Goal: Transaction & Acquisition: Purchase product/service

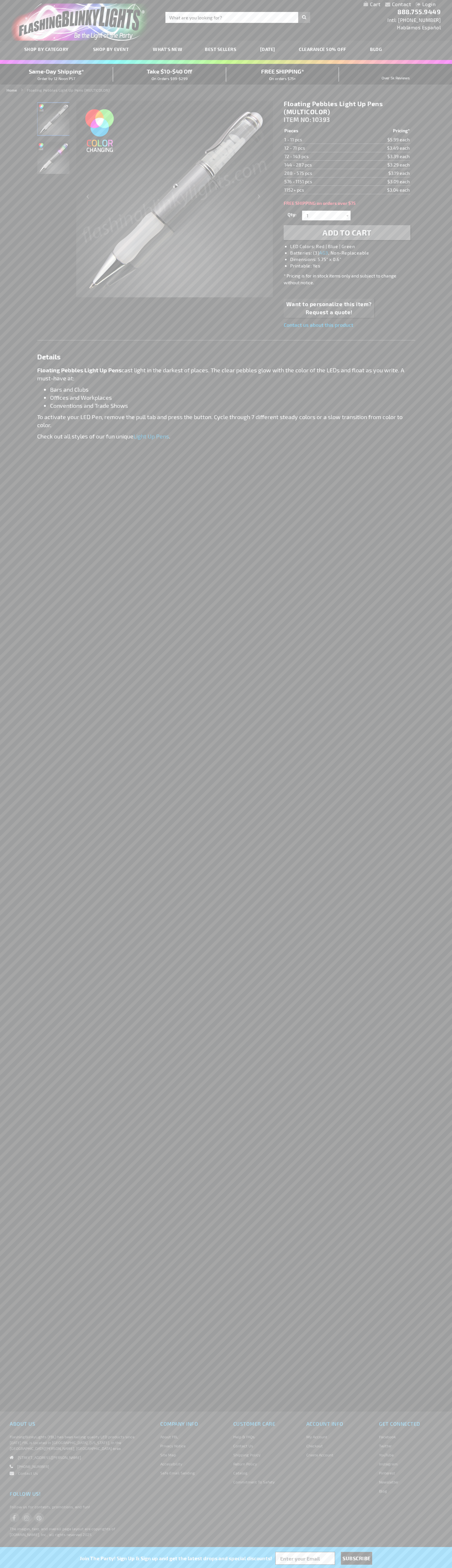
click at [347, 233] on span "Add to Cart" at bounding box center [347, 232] width 49 height 9
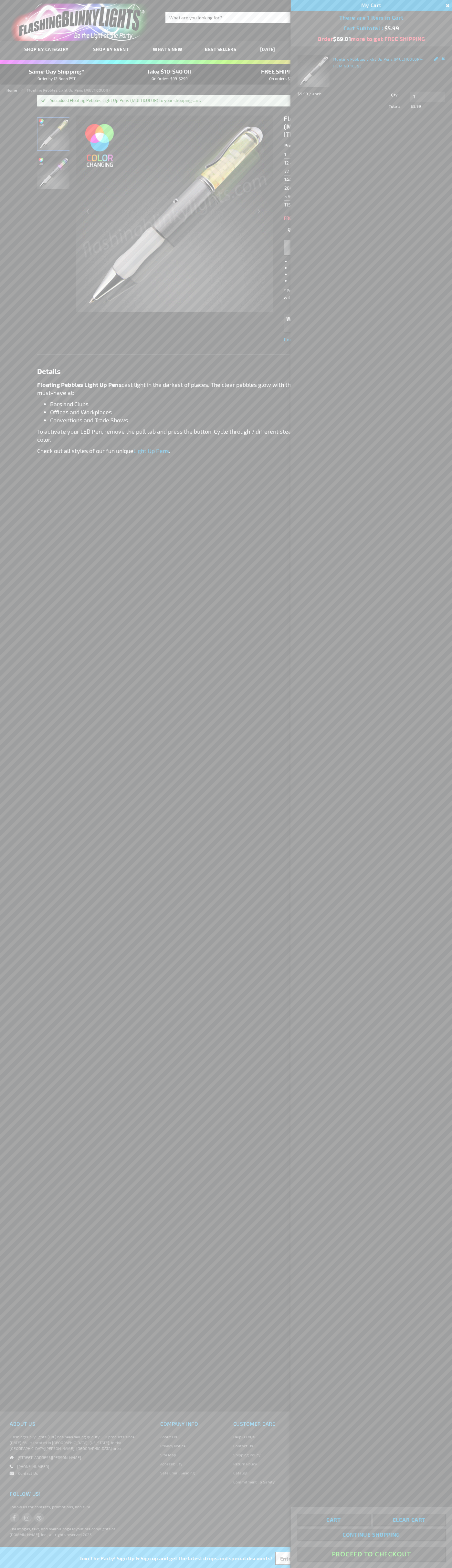
click at [371, 1554] on button "Proceed To Checkout" at bounding box center [371, 1554] width 148 height 15
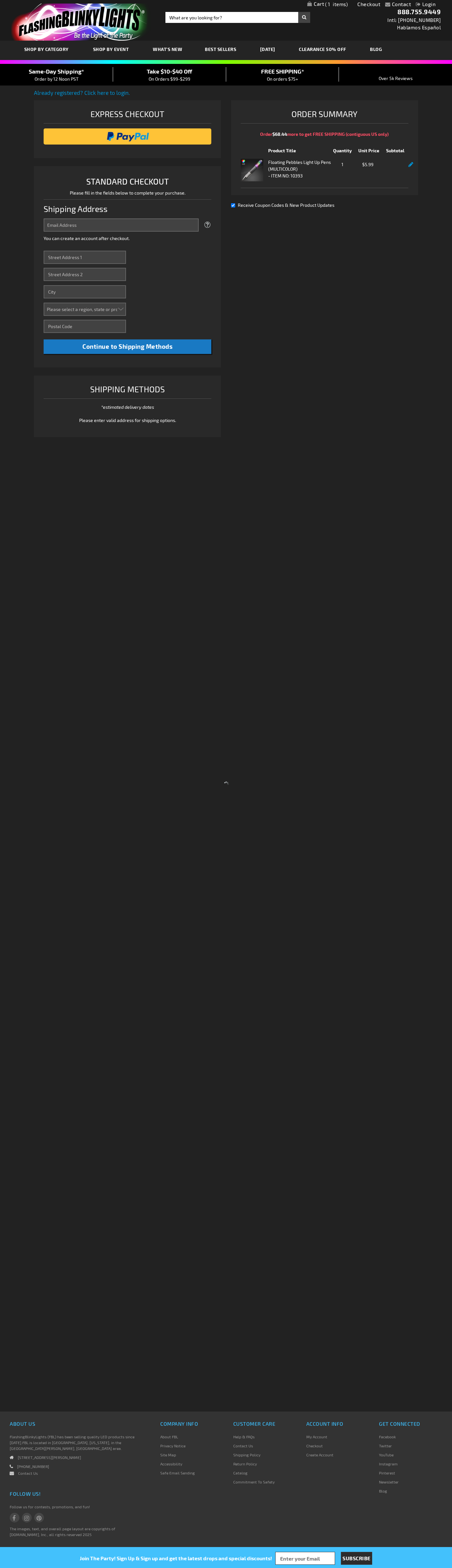
select select "US"
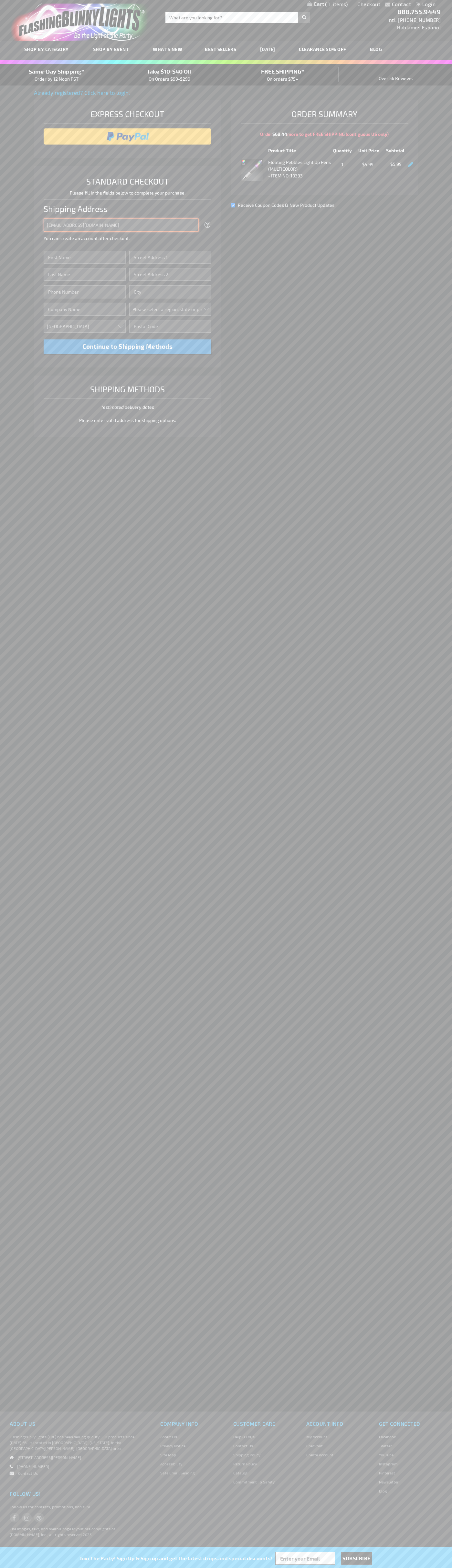
type input "johnsmith005@storebotmail.joonix.net"
type input "John"
type input "1600 Amphitheatre Parkway"
type input "First floor"
type input "mountain view"
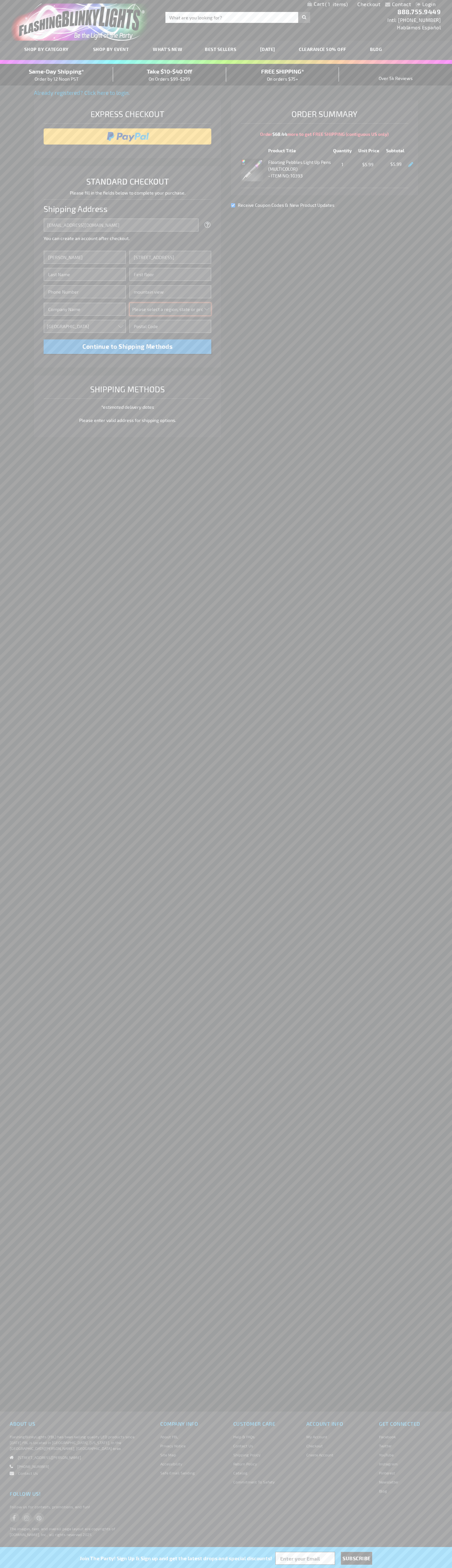
select select "12"
type input "94043"
type input "Smith"
type input "6502530000"
type input "John Smith"
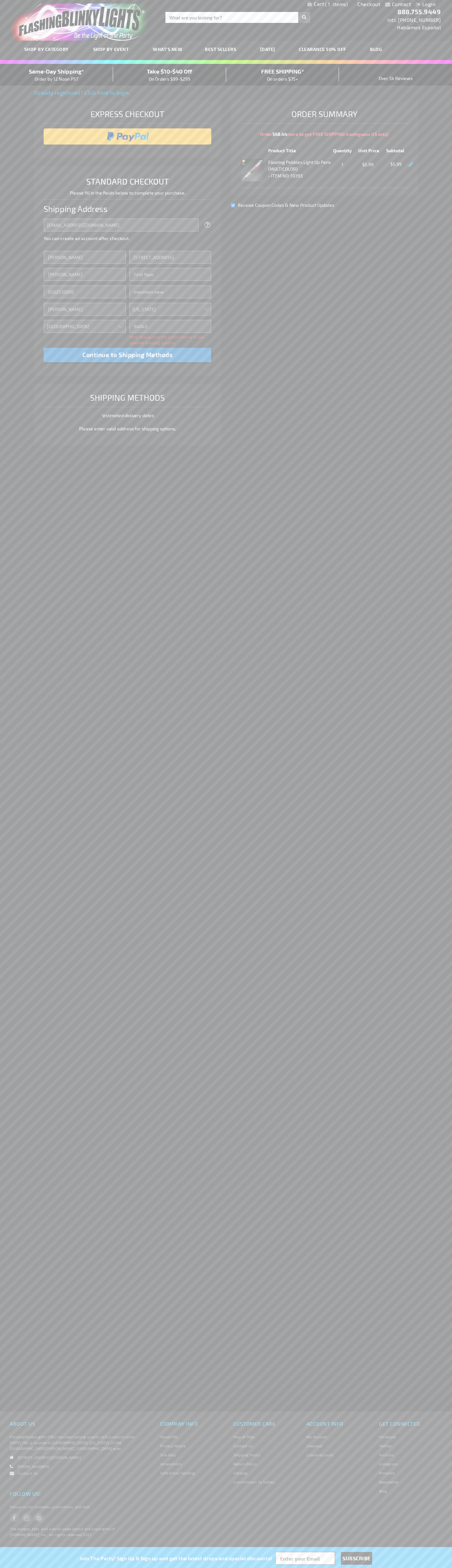
click at [57, 75] on div "Same-Day Shipping* Order by 12 Noon PST" at bounding box center [57, 74] width 113 height 15
click at [127, 136] on input "image" at bounding box center [127, 136] width 161 height 13
